Goal: Book appointment/travel/reservation

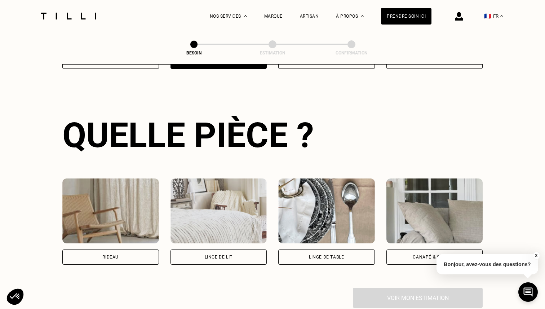
scroll to position [235, 0]
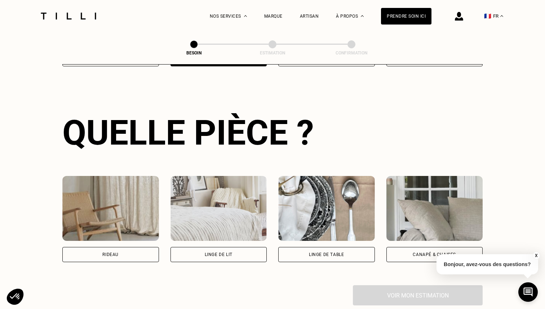
click at [123, 195] on img at bounding box center [110, 208] width 97 height 65
select select "FR"
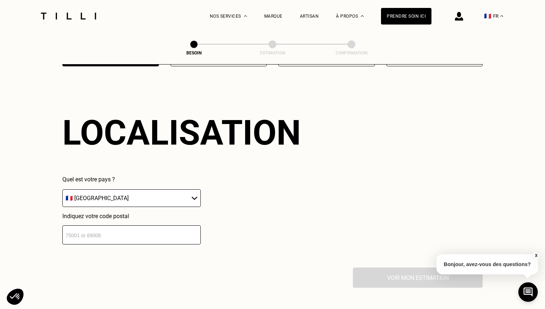
scroll to position [431, 0]
click at [167, 195] on select "🇩🇪 [GEOGRAPHIC_DATA] 🇦🇹 [GEOGRAPHIC_DATA] 🇧🇪 [GEOGRAPHIC_DATA] 🇧🇬 Bulgarie 🇨🇾 C…" at bounding box center [131, 198] width 139 height 18
click at [62, 189] on select "🇩🇪 [GEOGRAPHIC_DATA] 🇦🇹 [GEOGRAPHIC_DATA] 🇧🇪 [GEOGRAPHIC_DATA] 🇧🇬 Bulgarie 🇨🇾 C…" at bounding box center [131, 198] width 139 height 18
click at [172, 226] on input "number" at bounding box center [131, 234] width 139 height 19
type input "92110"
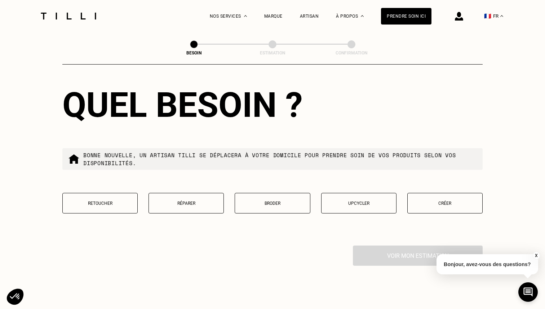
scroll to position [644, 0]
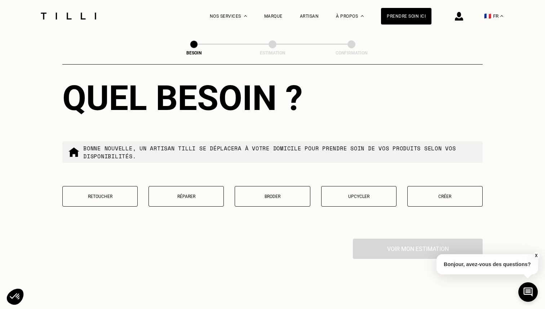
click at [115, 192] on button "Retoucher" at bounding box center [99, 196] width 75 height 21
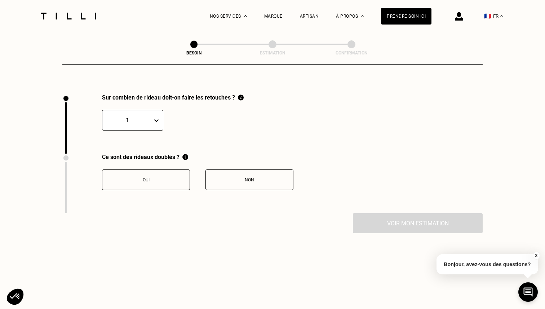
scroll to position [794, 0]
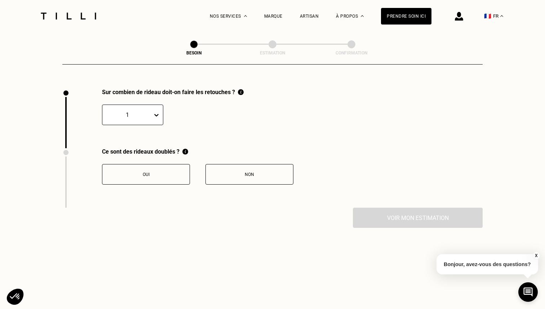
click at [227, 172] on div "Non" at bounding box center [250, 174] width 80 height 5
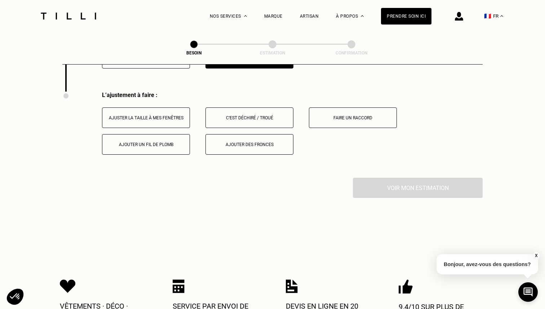
scroll to position [913, 0]
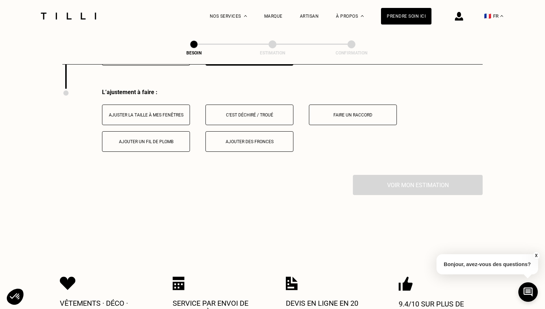
click at [165, 111] on button "Ajuster la taille à mes fenêtres" at bounding box center [146, 115] width 88 height 21
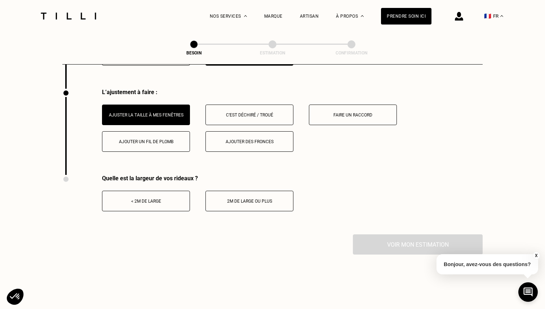
click at [232, 199] on div "2m de large ou plus" at bounding box center [250, 201] width 80 height 5
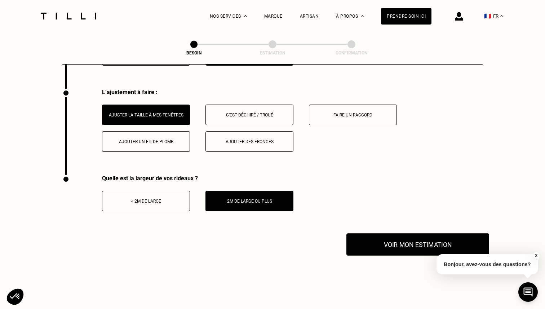
click at [410, 235] on button "Voir mon estimation" at bounding box center [418, 244] width 143 height 22
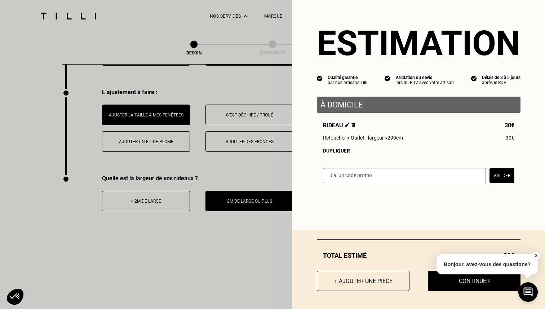
click at [538, 255] on button "X" at bounding box center [536, 256] width 7 height 8
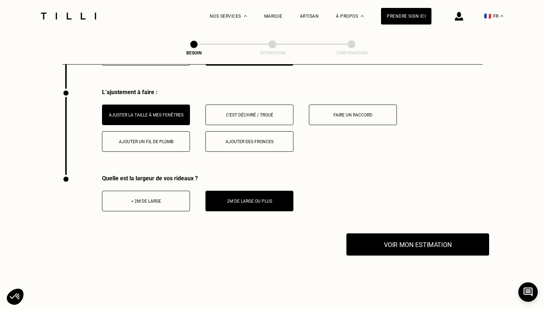
click at [405, 233] on button "Voir mon estimation" at bounding box center [418, 244] width 143 height 22
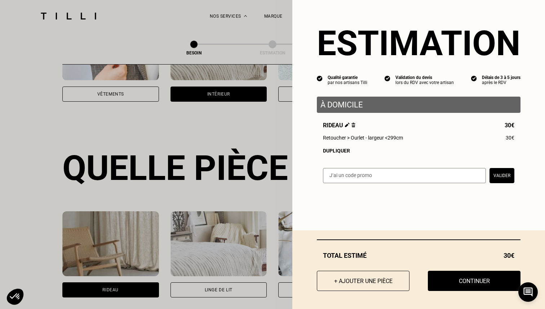
scroll to position [197, 0]
